Goal: Ask a question

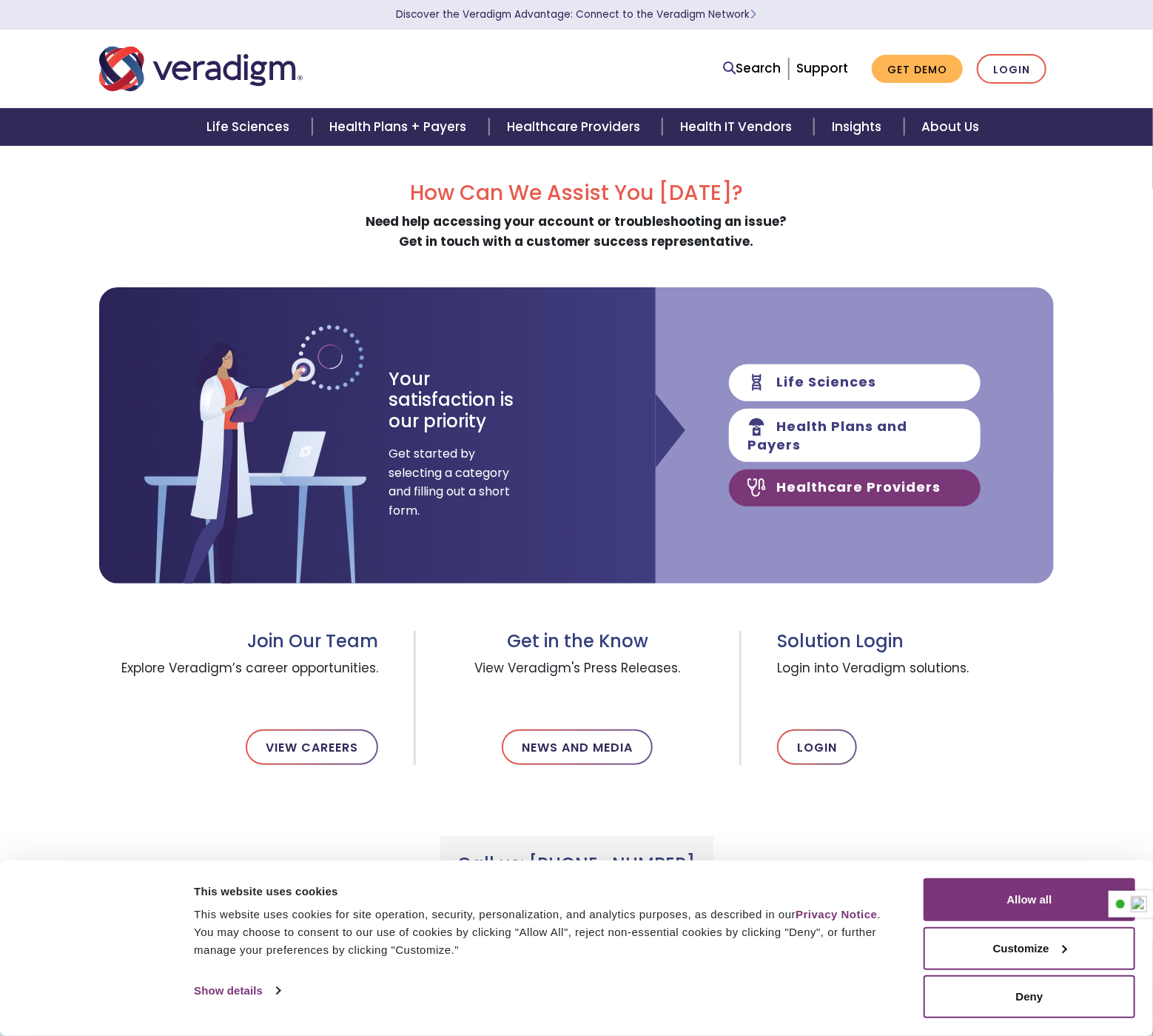
click at [875, 484] on link "Healthcare Providers" at bounding box center [854, 487] width 251 height 37
click at [865, 470] on link "Healthcare Providers" at bounding box center [854, 487] width 251 height 37
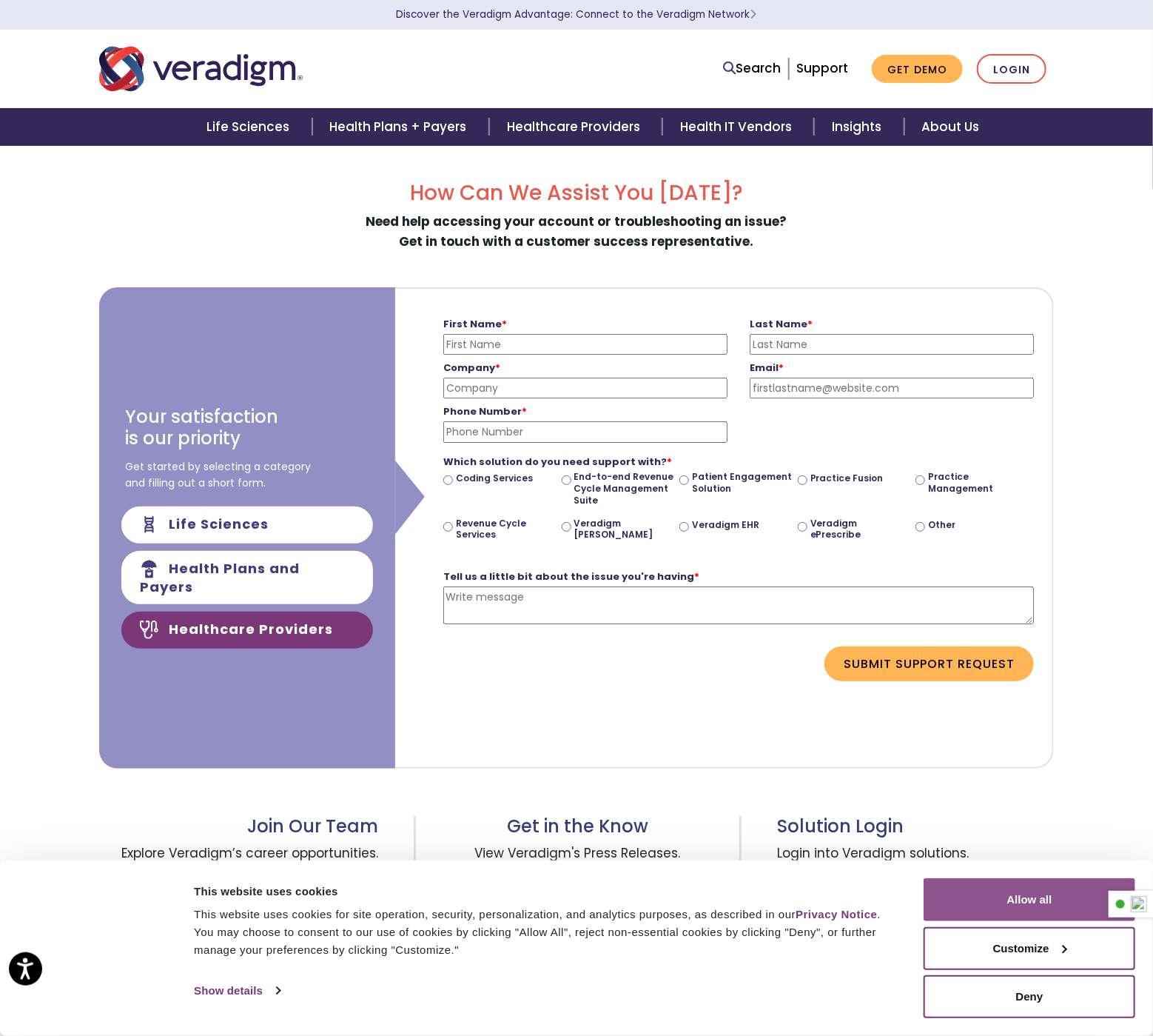
click at [1045, 905] on button "Allow all" at bounding box center [1030, 899] width 212 height 43
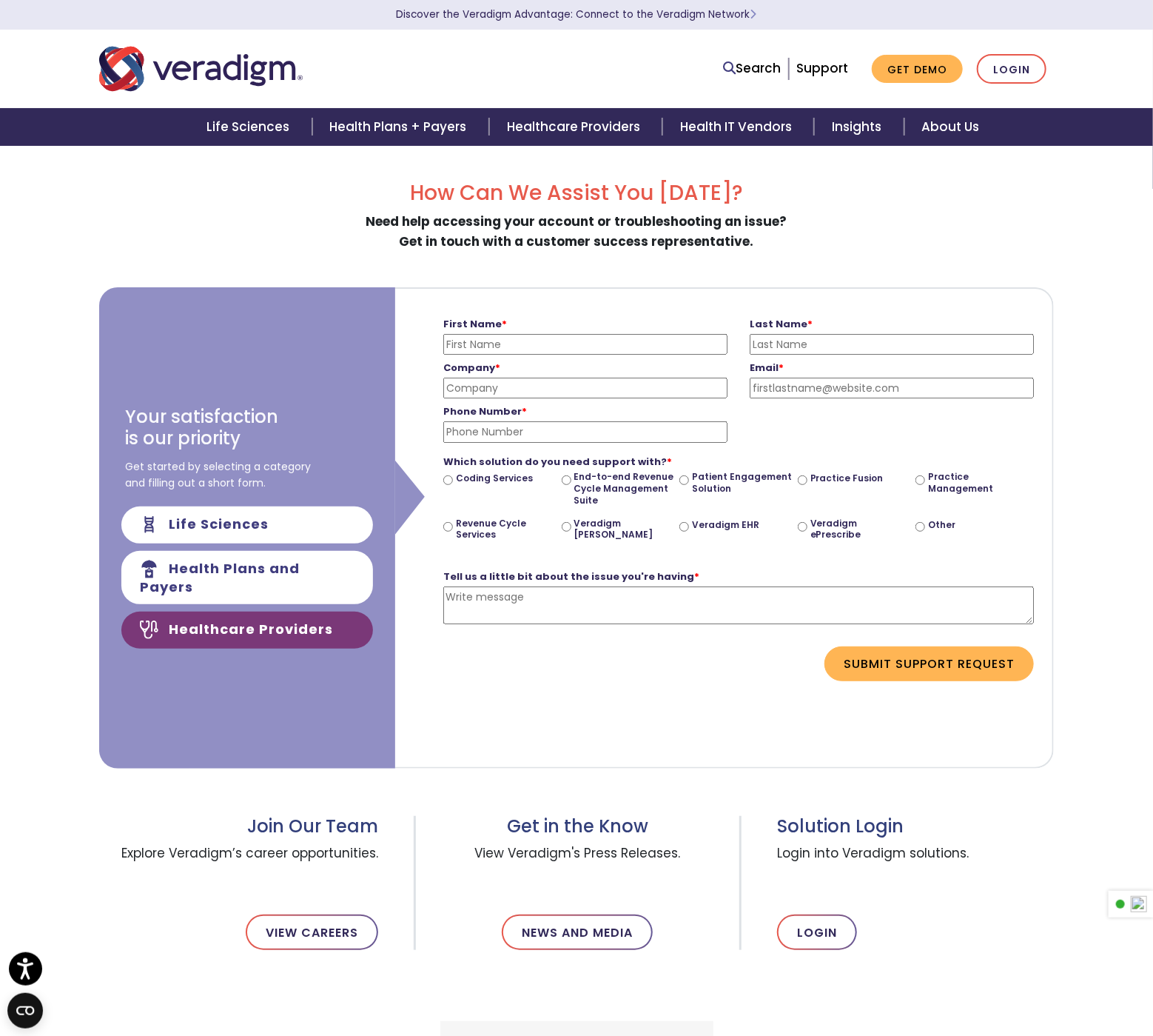
click at [558, 345] on input "First Name *" at bounding box center [585, 344] width 284 height 21
type input "[PERSON_NAME]"
click at [529, 384] on input "Sunflower Medicl Group" at bounding box center [585, 388] width 284 height 21
click at [596, 387] on input "Sunflower Medical Group" at bounding box center [585, 388] width 284 height 21
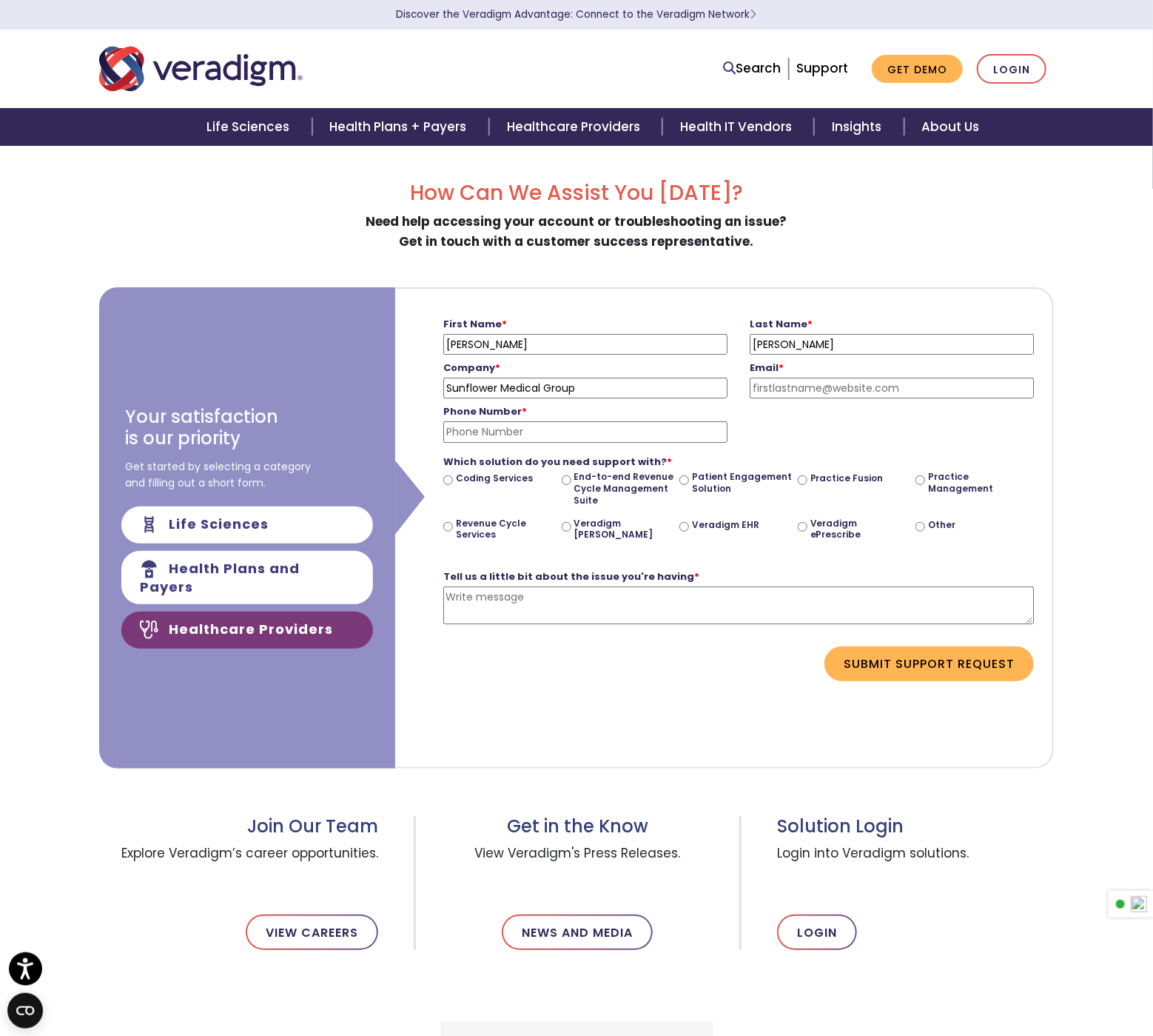
type input "Sunflower Medical Group"
click at [852, 387] on input "Email *" at bounding box center [891, 388] width 284 height 21
type input "[PERSON_NAME][EMAIL_ADDRESS][PERSON_NAME][DOMAIN_NAME]"
click at [531, 426] on input "Phone Number *" at bounding box center [585, 432] width 284 height 21
type input "9206666075"
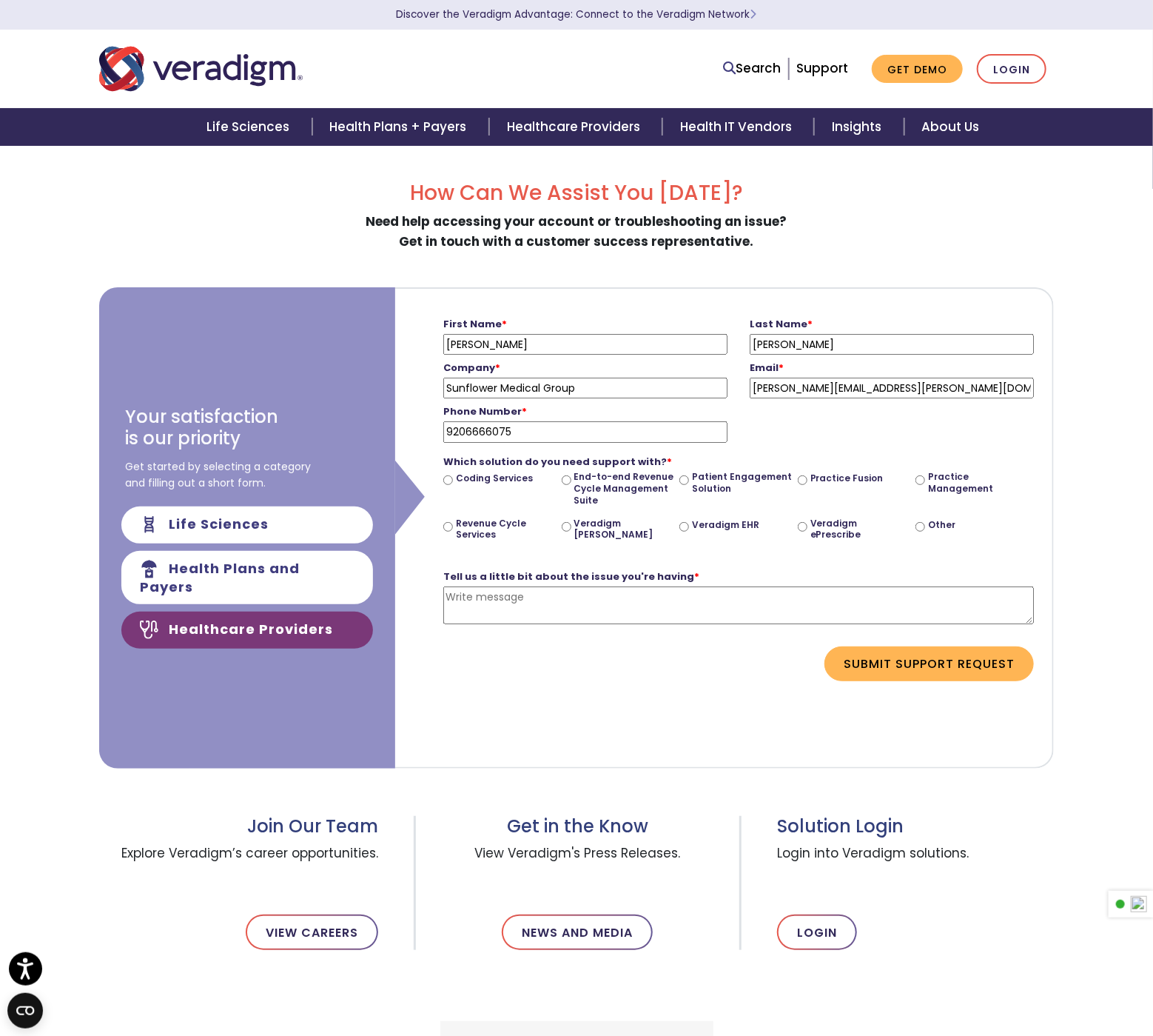
click at [684, 523] on input "Veradigm EHR" at bounding box center [684, 527] width 10 height 10
radio input "true"
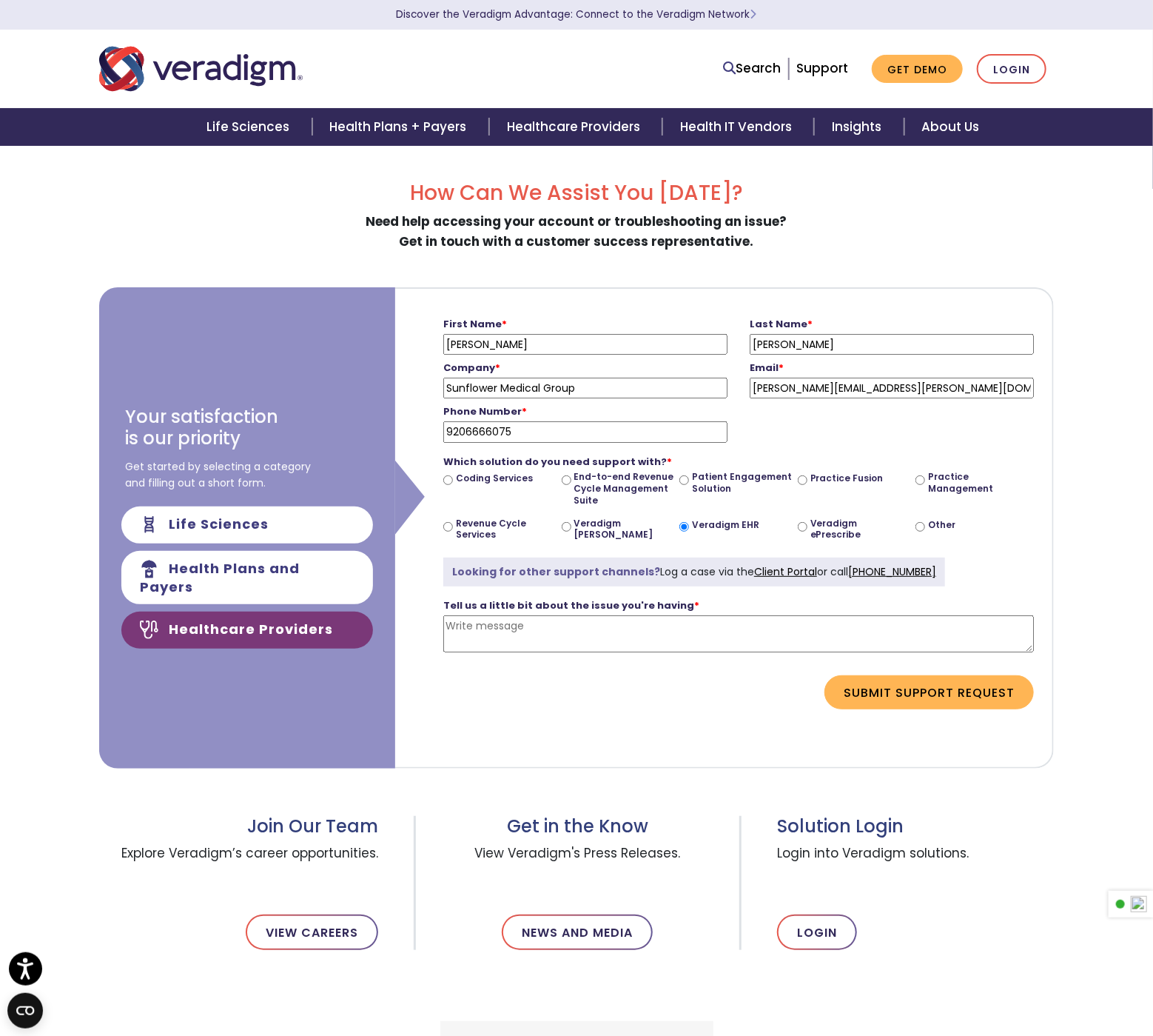
click at [478, 635] on textarea "Tell us a little bit about the issue you're having *" at bounding box center [739, 634] width 591 height 37
paste textarea "[DOMAIN_NAME]"
click at [727, 628] on textarea "What is the status of service ticket" at bounding box center [739, 634] width 591 height 37
paste textarea "CS21868966"
type textarea "What is the status of service ticket CS21868966?"
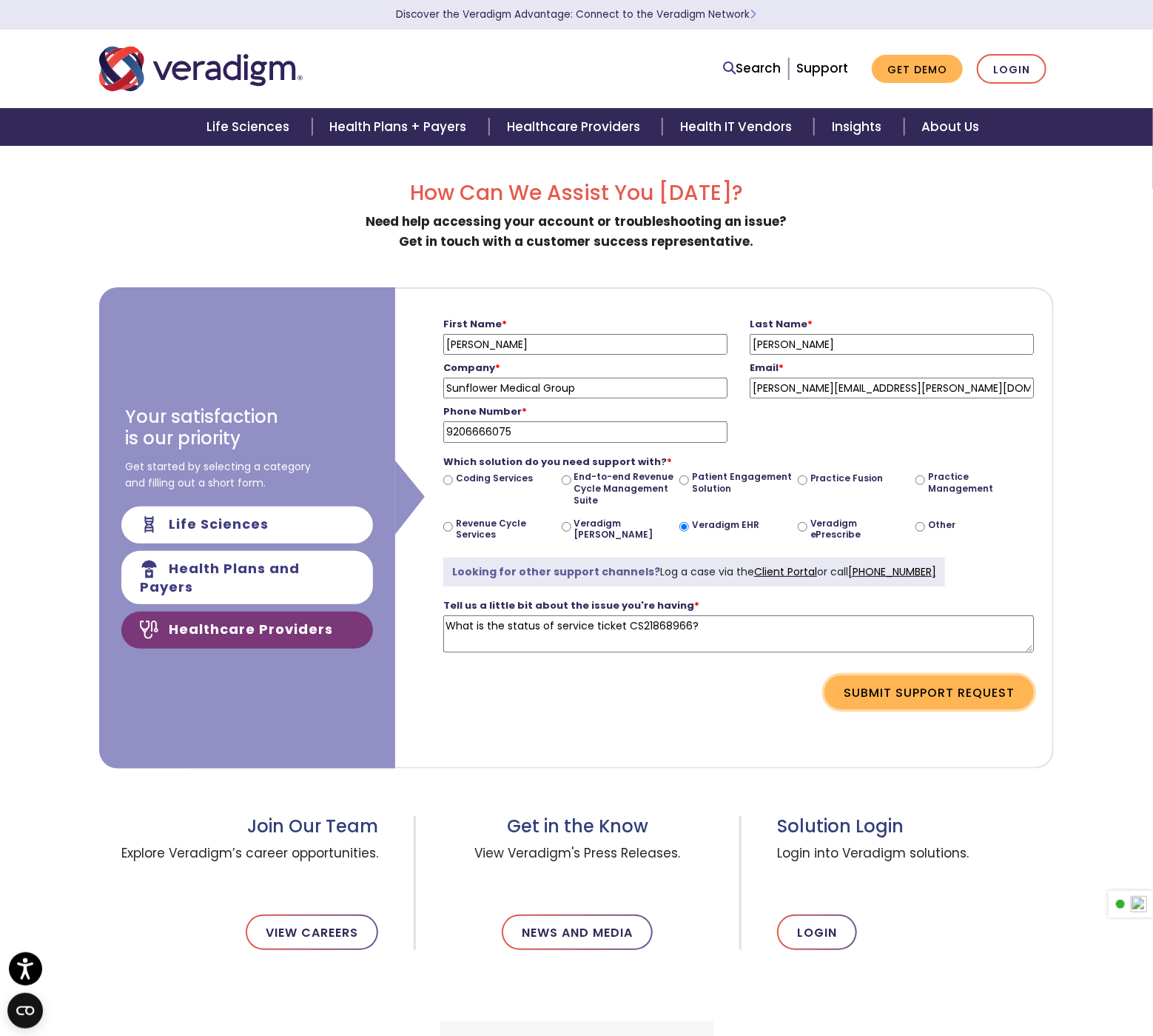
click at [968, 691] on button "Submit Support Request" at bounding box center [929, 691] width 209 height 34
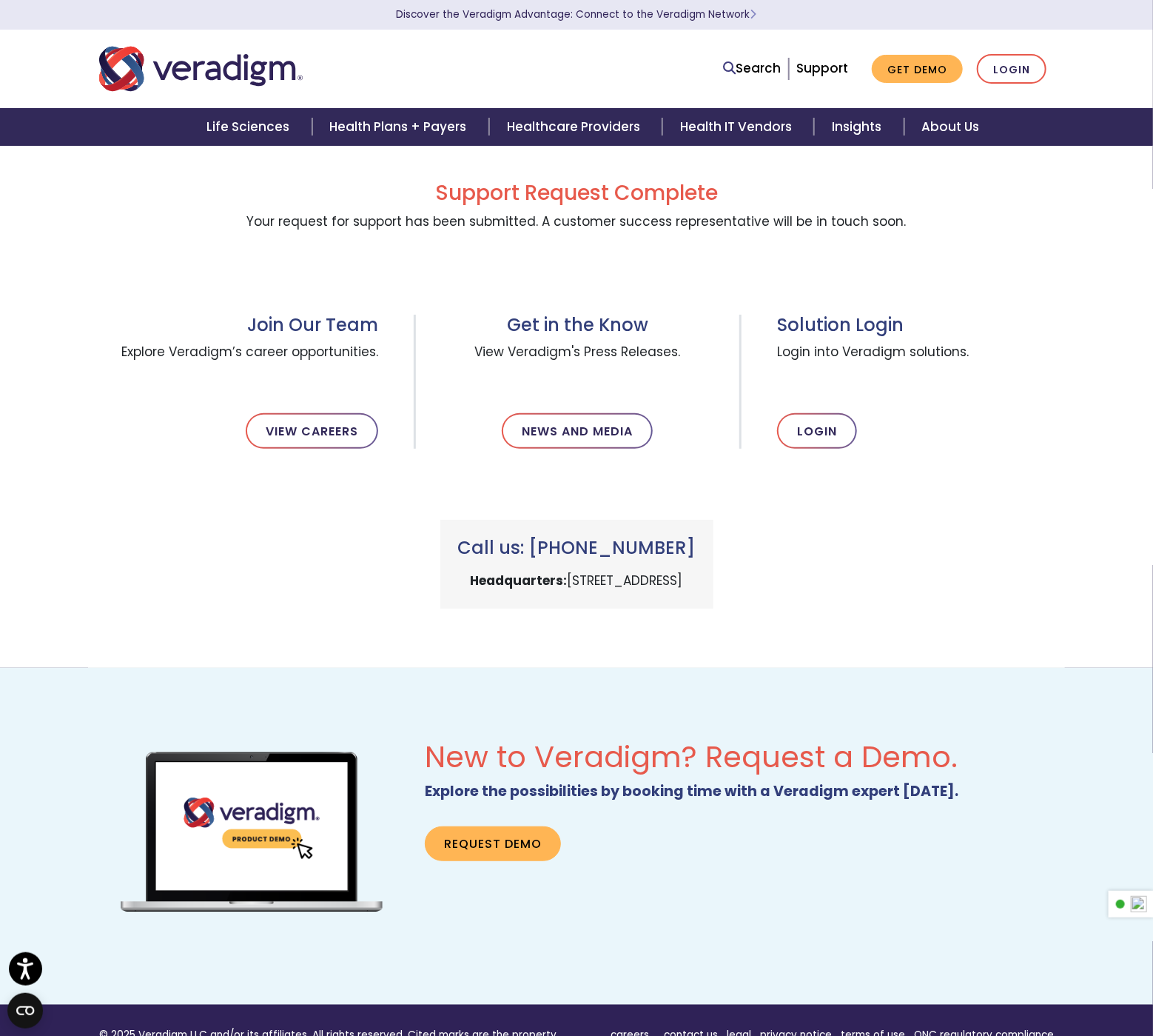
click at [696, 546] on h3 "Call us: [PHONE_NUMBER]" at bounding box center [577, 548] width 238 height 21
click at [721, 546] on div at bounding box center [731, 547] width 21 height 21
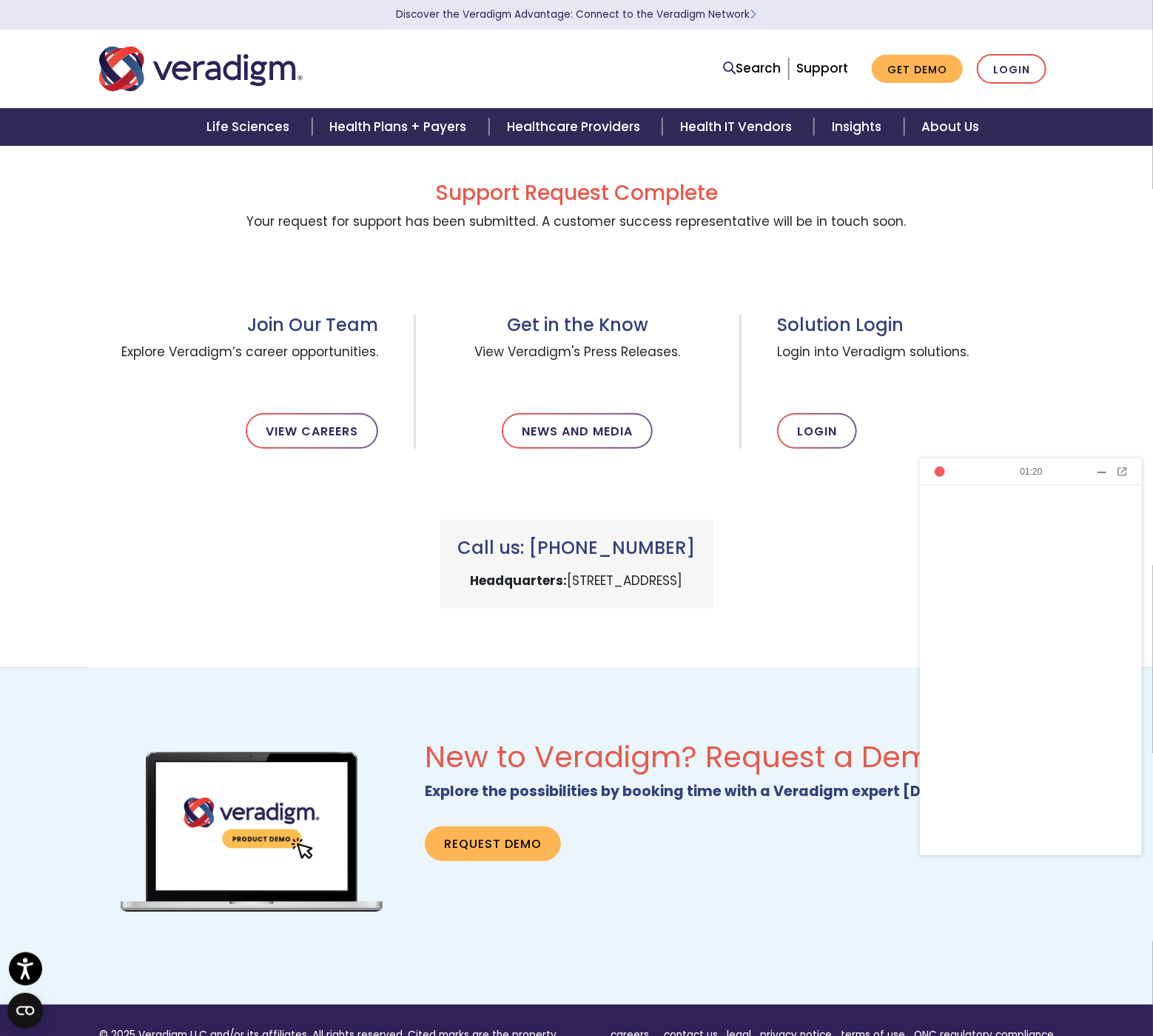
click at [988, 468] on header "01:20 Current Call View Calls" at bounding box center [1030, 471] width 222 height 27
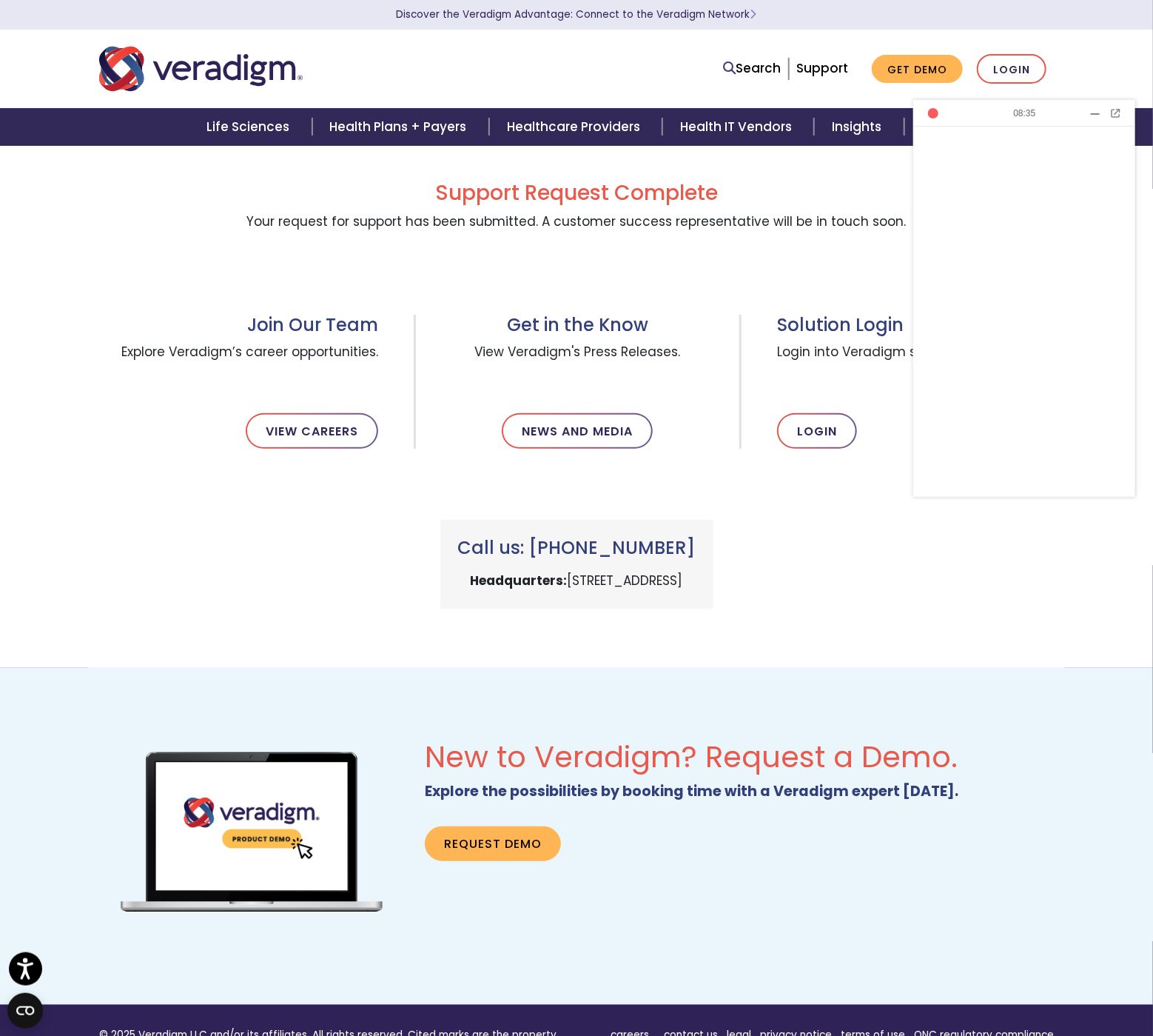
drag, startPoint x: 995, startPoint y: 482, endPoint x: 989, endPoint y: 126, distance: 356.1
click at [988, 123] on header "08:35 Current Call View Calls" at bounding box center [1024, 112] width 222 height 27
